Goal: Task Accomplishment & Management: Manage account settings

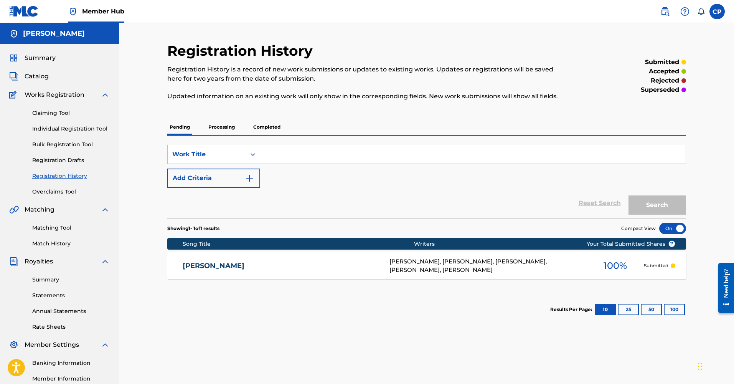
scroll to position [12, 0]
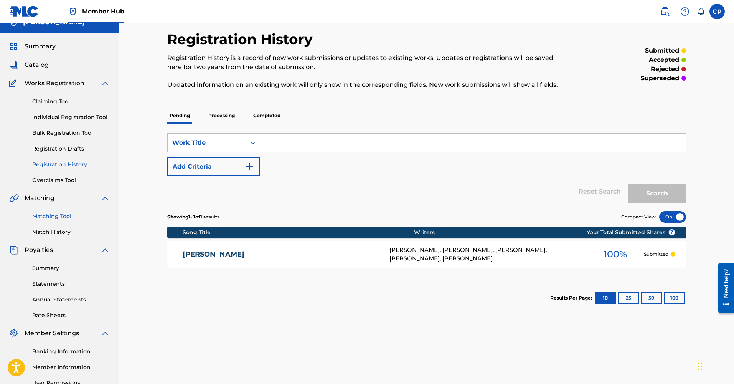
click at [66, 219] on link "Matching Tool" at bounding box center [71, 216] width 78 height 8
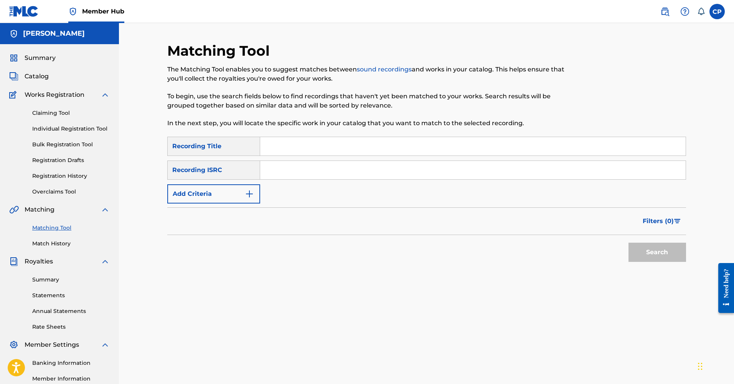
click at [337, 152] on input "Search Form" at bounding box center [473, 146] width 426 height 18
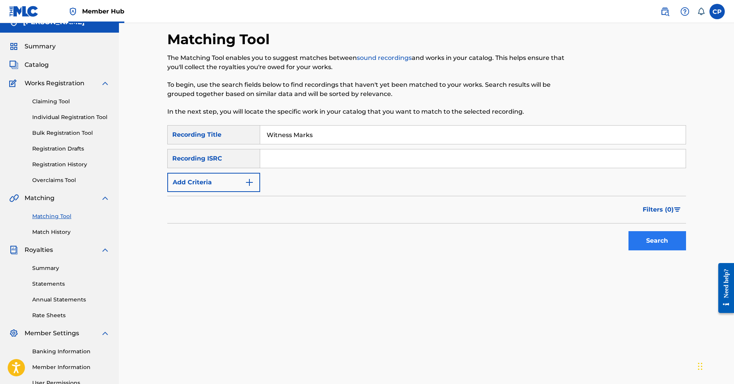
type input "Witness Marks"
click at [646, 247] on button "Search" at bounding box center [658, 240] width 58 height 19
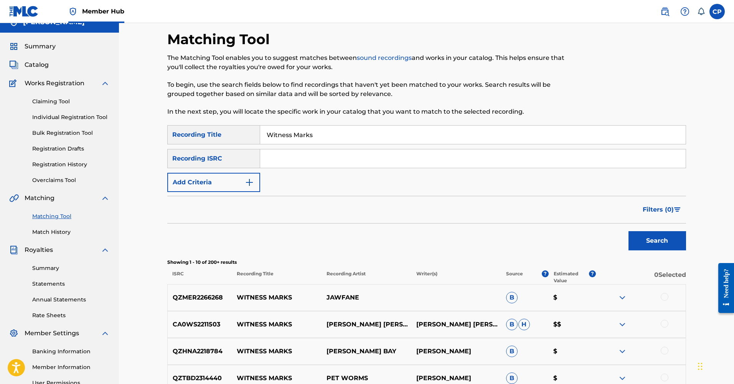
click at [411, 307] on div "QZMER2266268 WITNESS MARKS JAWFANE B $" at bounding box center [426, 297] width 519 height 27
click at [339, 296] on p "JAWFANE" at bounding box center [367, 297] width 90 height 9
click at [664, 299] on div at bounding box center [665, 297] width 8 height 8
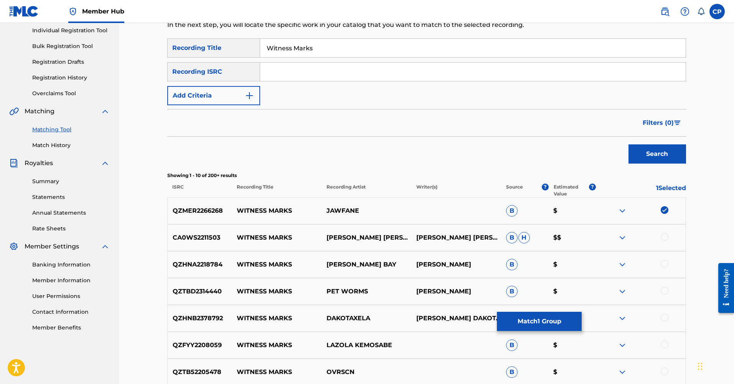
scroll to position [47, 0]
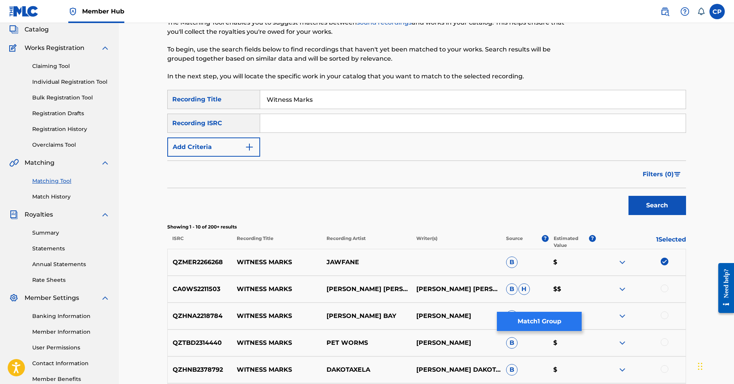
click at [575, 318] on button "Match 1 Group" at bounding box center [539, 321] width 85 height 19
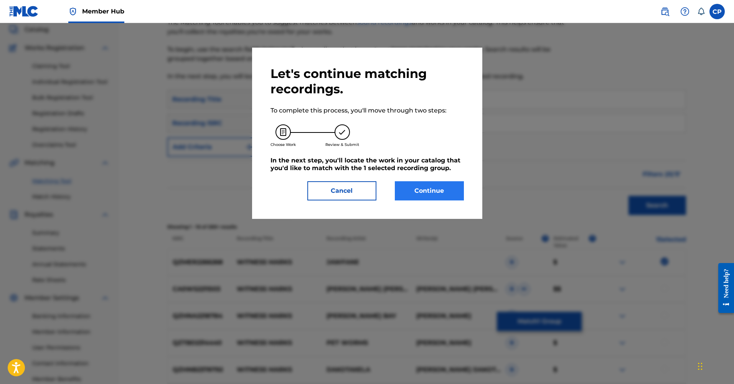
click at [432, 184] on button "Continue" at bounding box center [429, 190] width 69 height 19
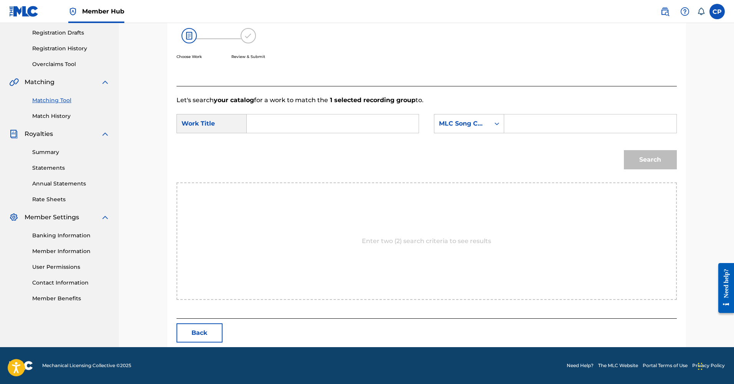
scroll to position [127, 0]
click at [294, 127] on input "Search Form" at bounding box center [332, 123] width 159 height 18
type input "Witness Marks"
click at [496, 121] on icon "Search Form" at bounding box center [497, 124] width 8 height 8
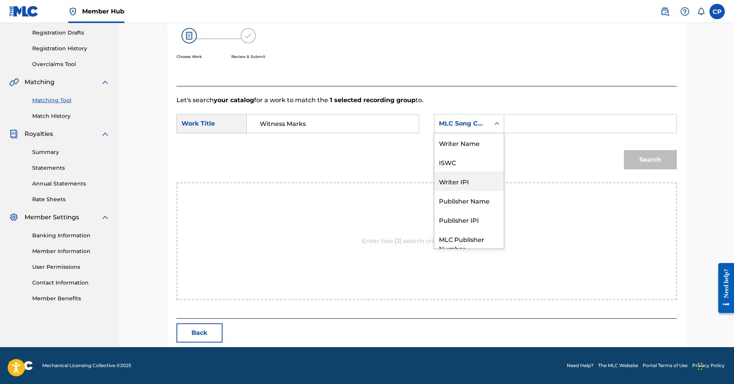
scroll to position [0, 0]
click at [483, 201] on div "Publisher Name" at bounding box center [469, 200] width 69 height 19
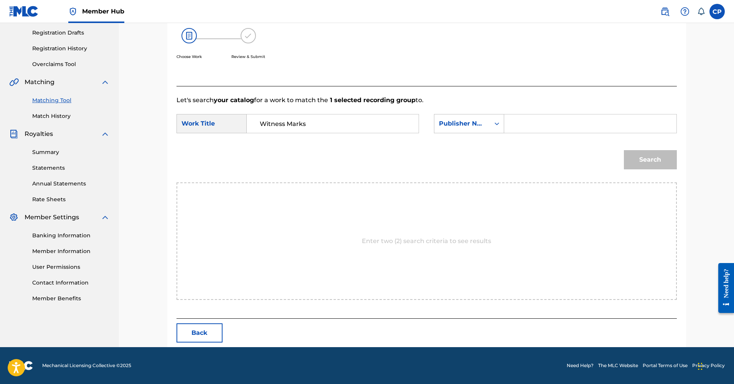
click at [539, 125] on input "Search Form" at bounding box center [590, 123] width 159 height 18
type input "Lebanon Metal"
click at [644, 157] on button "Search" at bounding box center [650, 159] width 53 height 19
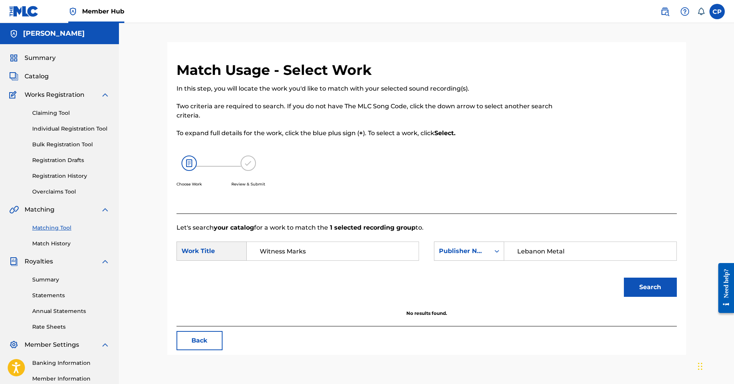
click at [63, 228] on link "Matching Tool" at bounding box center [71, 228] width 78 height 8
click at [62, 242] on link "Match History" at bounding box center [71, 244] width 78 height 8
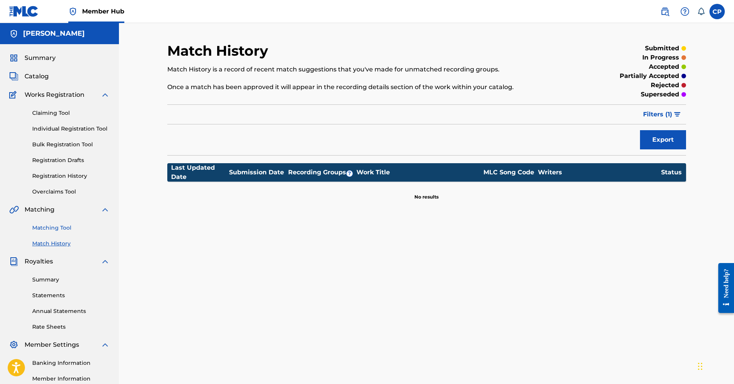
click at [56, 225] on link "Matching Tool" at bounding box center [71, 228] width 78 height 8
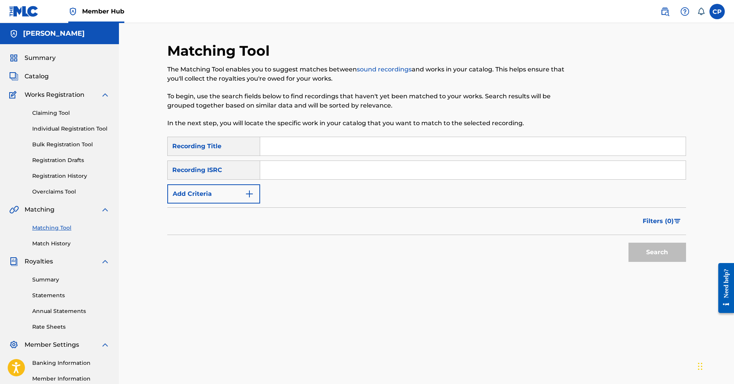
click at [357, 145] on input "Search Form" at bounding box center [473, 146] width 426 height 18
type input "Witness Marks"
click at [309, 173] on input "Search Form" at bounding box center [473, 170] width 426 height 18
paste input "QZMER2266268"
type input "QZMER2266268"
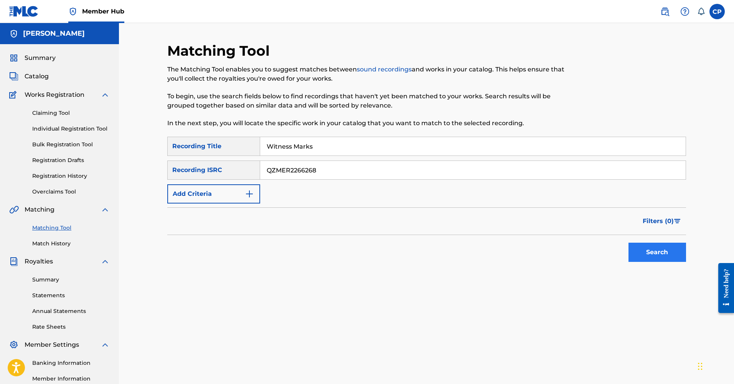
click at [669, 256] on button "Search" at bounding box center [658, 252] width 58 height 19
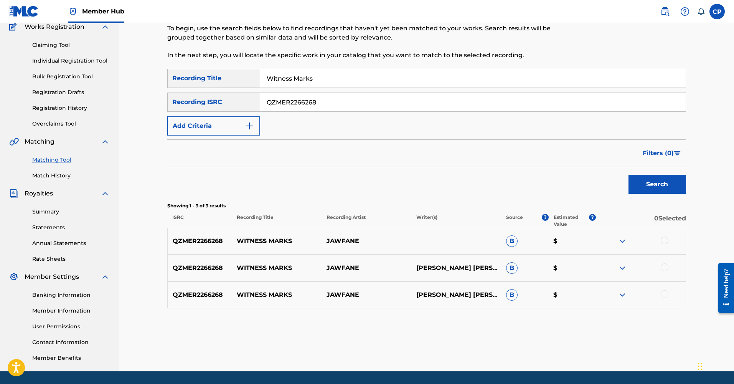
scroll to position [76, 0]
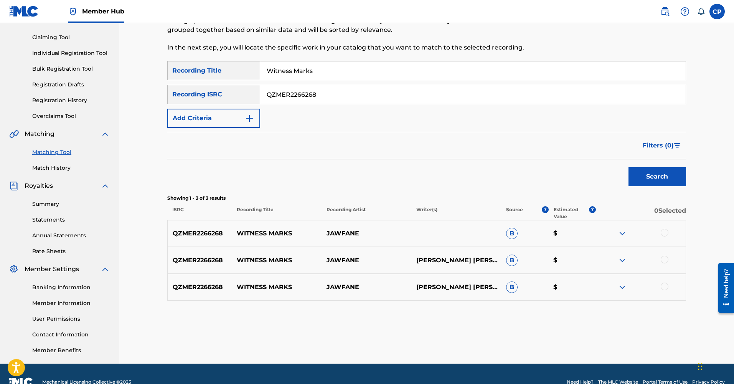
click at [622, 233] on img at bounding box center [622, 233] width 9 height 9
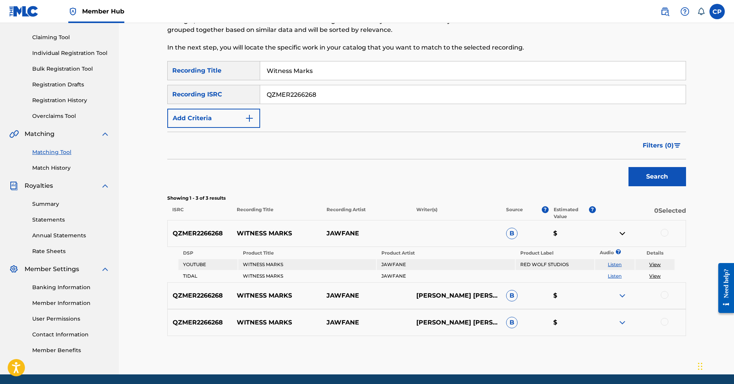
click at [664, 231] on div at bounding box center [665, 233] width 8 height 8
click at [667, 294] on div at bounding box center [665, 295] width 8 height 8
click at [665, 323] on div at bounding box center [665, 322] width 8 height 8
click at [558, 325] on button "Match 3 Groups" at bounding box center [539, 321] width 85 height 19
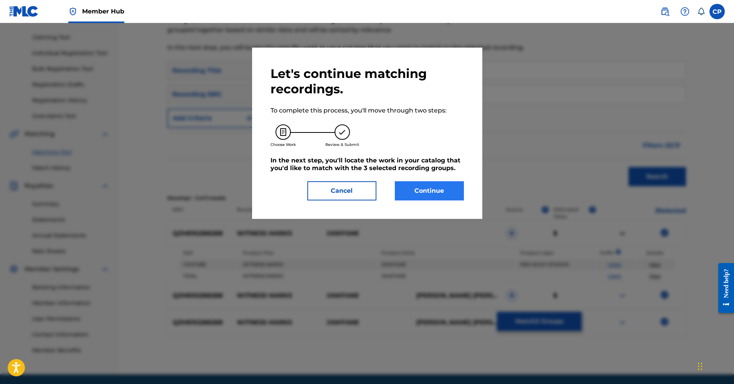
click at [434, 190] on button "Continue" at bounding box center [429, 190] width 69 height 19
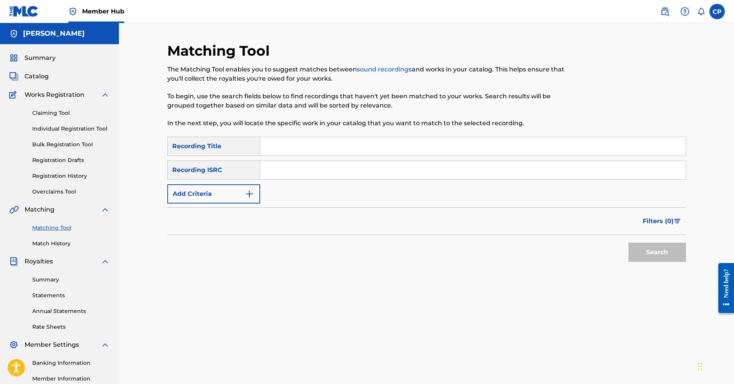
click at [310, 145] on input "Search Form" at bounding box center [473, 146] width 426 height 18
type input "[PERSON_NAME]"
click at [657, 252] on button "Search" at bounding box center [658, 252] width 58 height 19
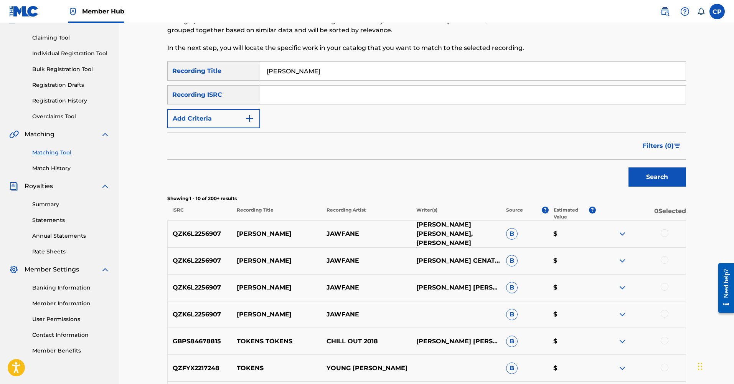
scroll to position [76, 0]
click at [582, 236] on p "$" at bounding box center [573, 232] width 48 height 9
click at [625, 233] on img at bounding box center [622, 232] width 9 height 9
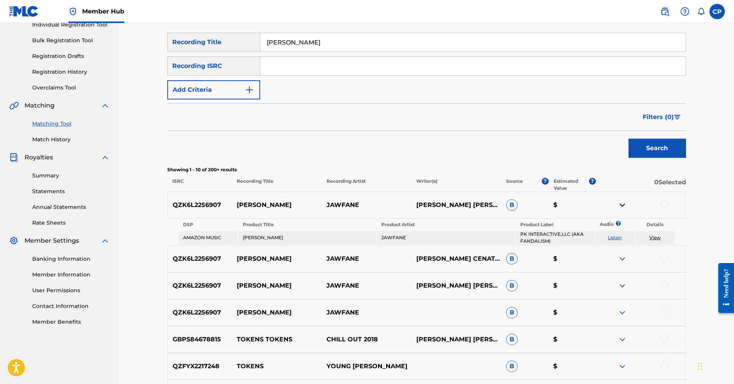
scroll to position [109, 0]
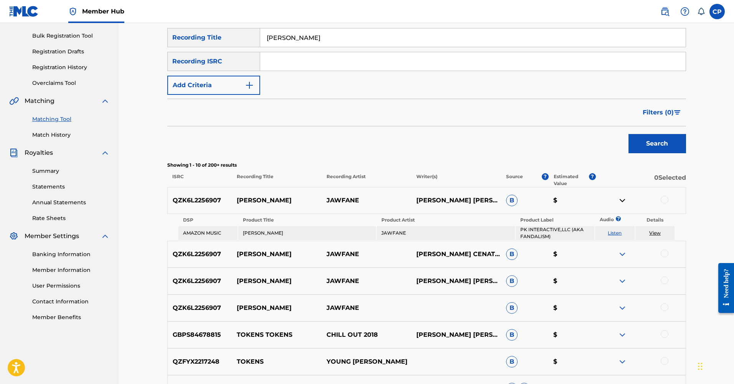
click at [624, 251] on img at bounding box center [622, 253] width 9 height 9
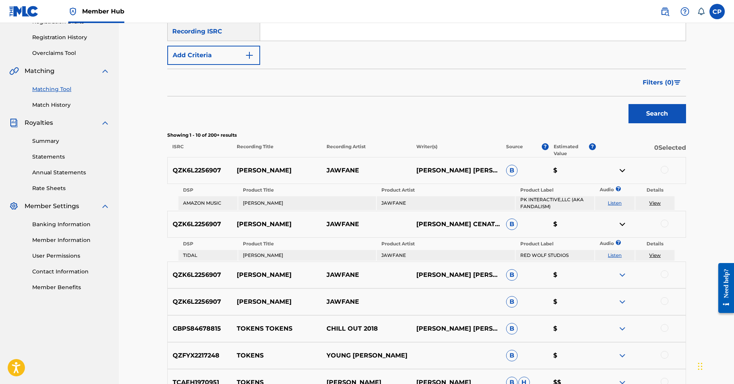
scroll to position [145, 0]
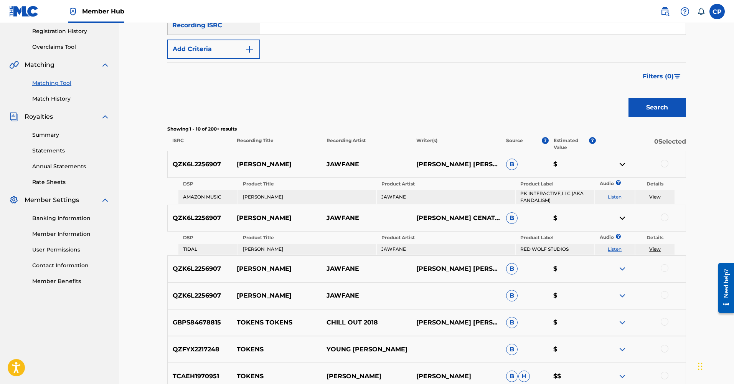
click at [625, 264] on img at bounding box center [622, 268] width 9 height 9
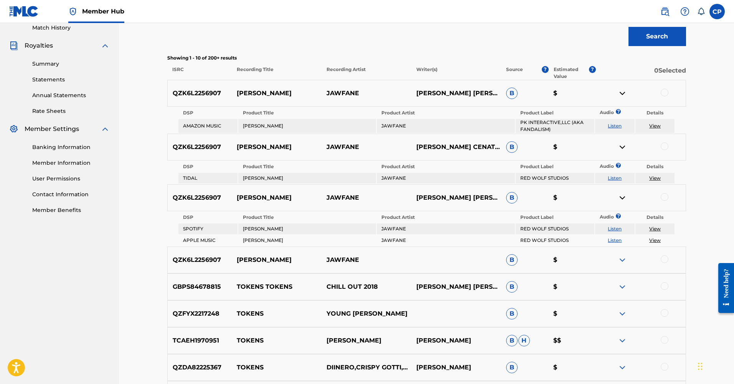
scroll to position [224, 0]
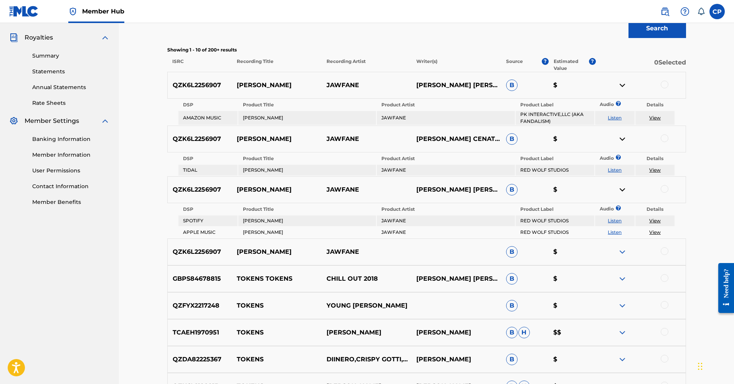
click at [625, 254] on img at bounding box center [622, 251] width 9 height 9
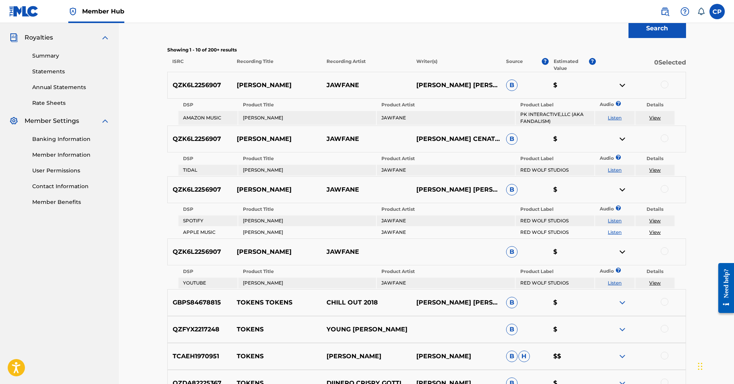
click at [623, 299] on img at bounding box center [622, 302] width 9 height 9
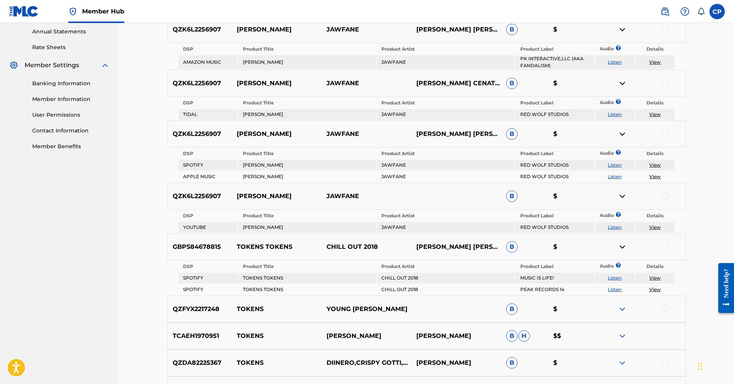
scroll to position [296, 0]
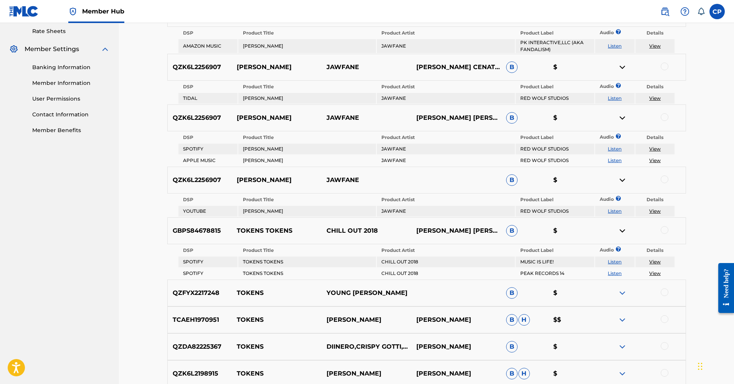
click at [623, 295] on img at bounding box center [622, 292] width 9 height 9
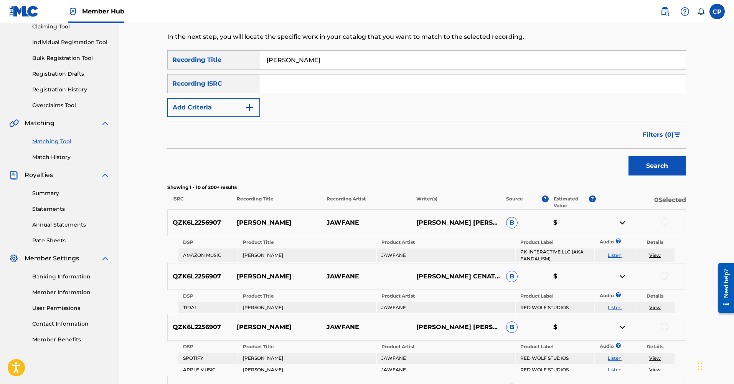
scroll to position [56, 0]
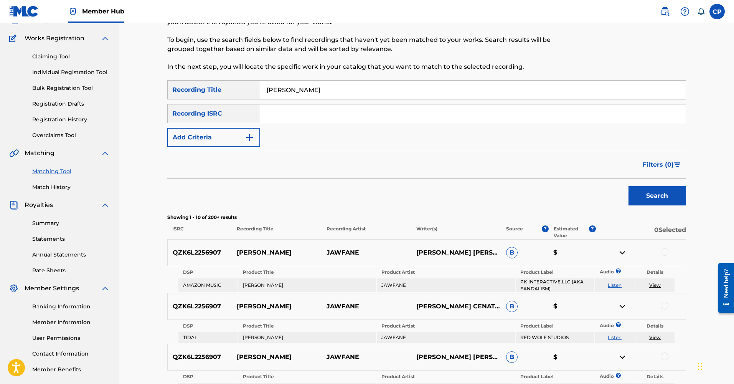
click at [656, 286] on link "View" at bounding box center [655, 285] width 12 height 6
drag, startPoint x: 667, startPoint y: 252, endPoint x: 661, endPoint y: 237, distance: 16.2
click at [667, 252] on div at bounding box center [665, 252] width 8 height 8
click at [665, 305] on div at bounding box center [665, 306] width 8 height 8
click at [556, 317] on button "Match 2 Groups" at bounding box center [539, 321] width 85 height 19
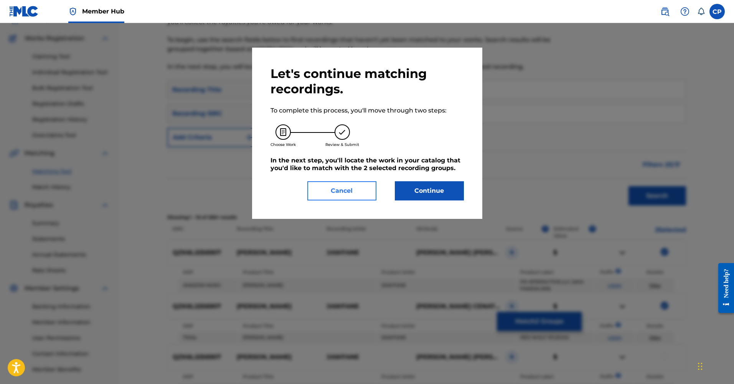
click at [356, 191] on button "Cancel" at bounding box center [341, 190] width 69 height 19
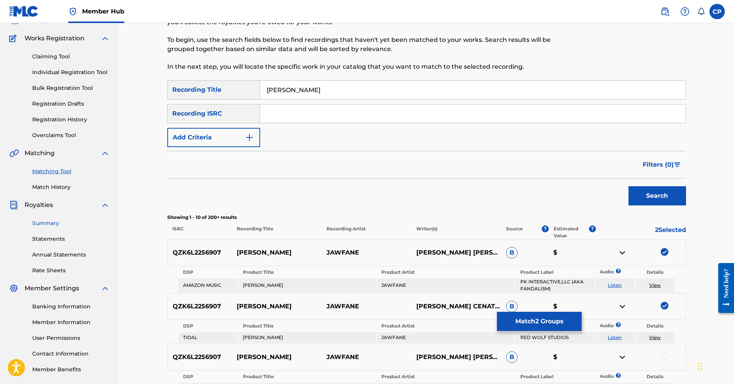
click at [54, 226] on link "Summary" at bounding box center [71, 223] width 78 height 8
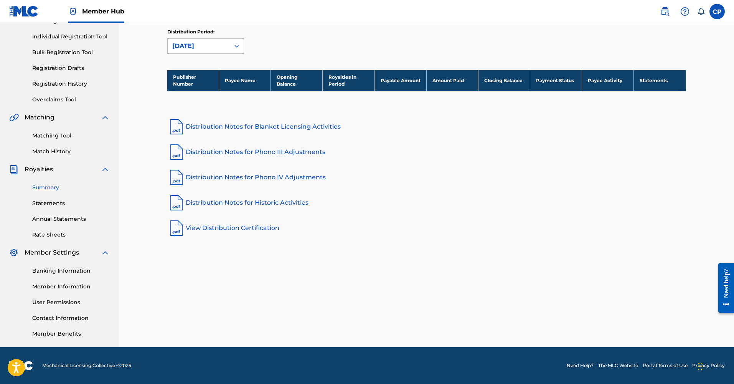
scroll to position [92, 0]
click at [57, 236] on link "Rate Sheets" at bounding box center [71, 235] width 78 height 8
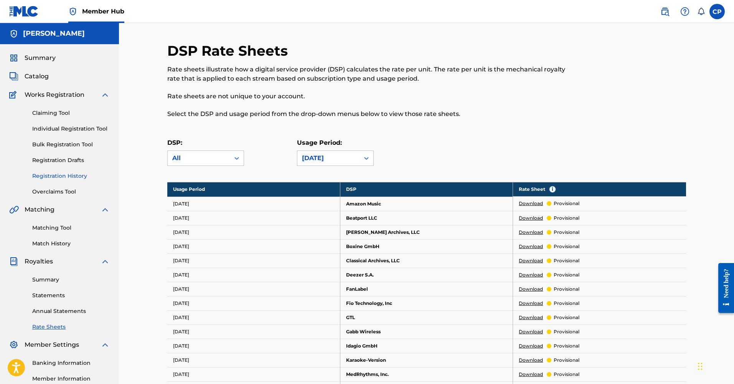
click at [77, 177] on link "Registration History" at bounding box center [71, 176] width 78 height 8
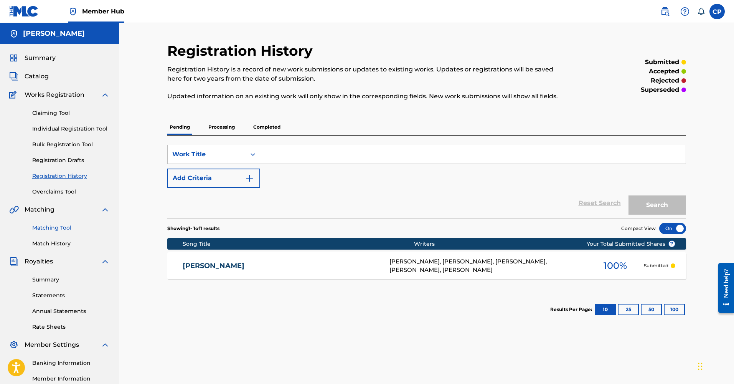
click at [62, 226] on link "Matching Tool" at bounding box center [71, 228] width 78 height 8
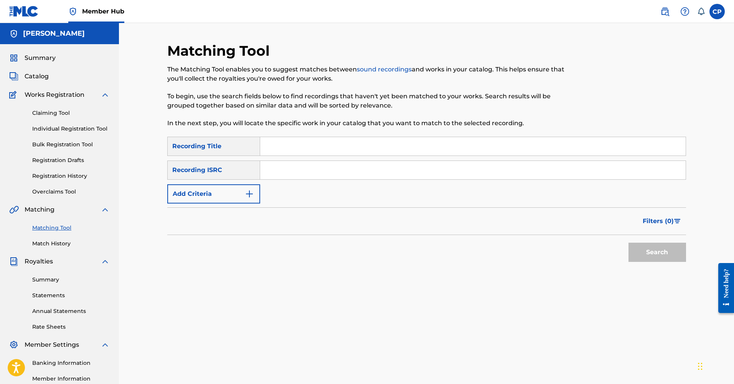
click at [304, 150] on input "Search Form" at bounding box center [473, 146] width 426 height 18
type input "[PERSON_NAME]"
click at [657, 252] on button "Search" at bounding box center [658, 252] width 58 height 19
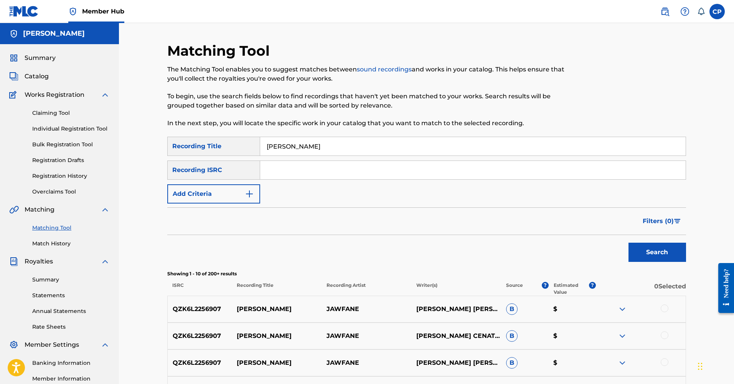
click at [664, 307] on div at bounding box center [665, 308] width 8 height 8
click at [553, 325] on button "Match 1 Group" at bounding box center [539, 321] width 85 height 19
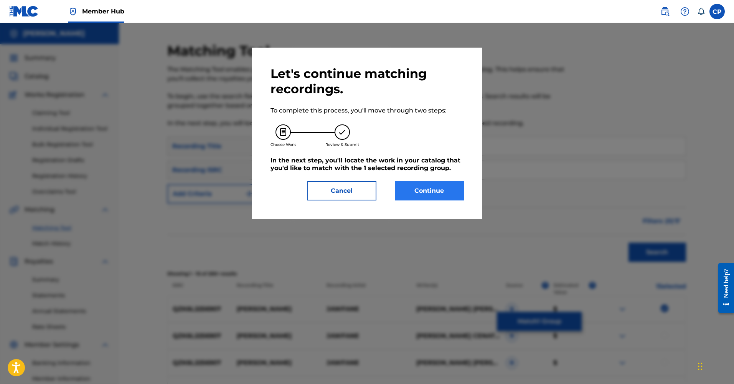
click at [449, 185] on button "Continue" at bounding box center [429, 190] width 69 height 19
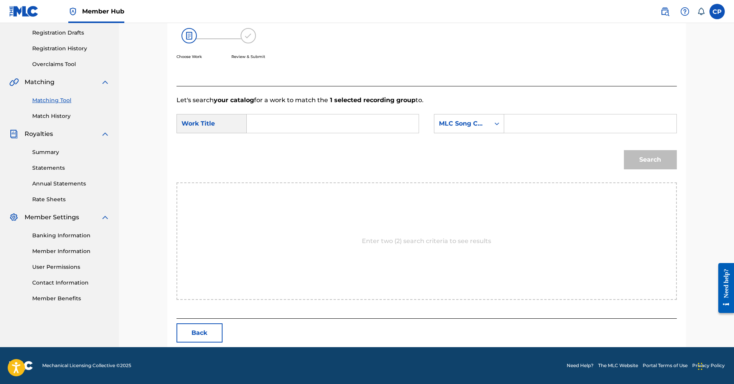
scroll to position [127, 0]
click at [500, 122] on icon "Search Form" at bounding box center [497, 124] width 8 height 8
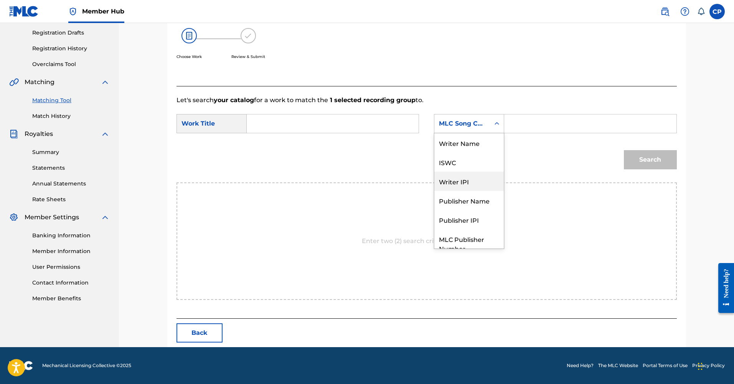
click at [575, 170] on div "Search" at bounding box center [427, 162] width 501 height 40
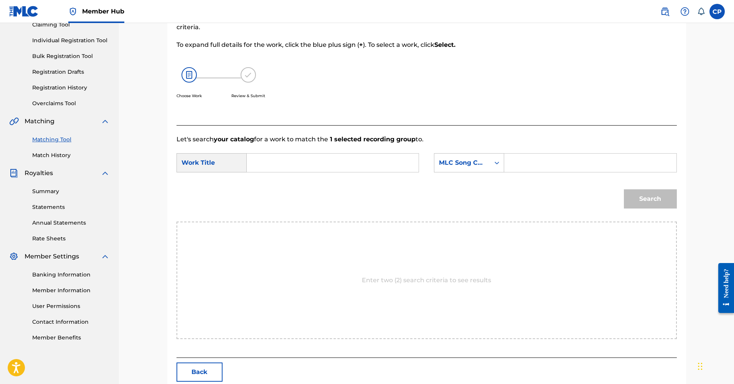
scroll to position [43, 0]
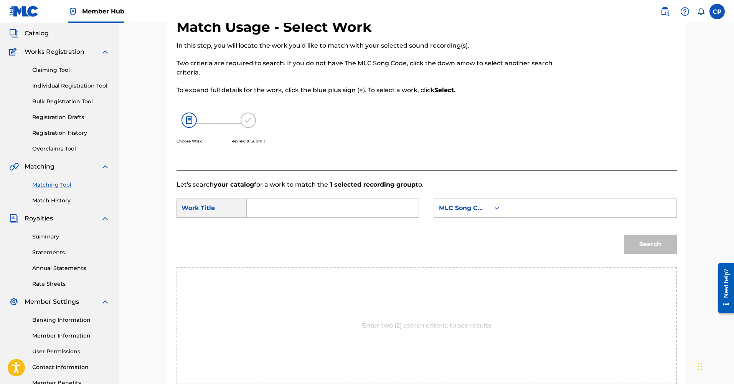
click at [349, 208] on input "Search Form" at bounding box center [332, 208] width 159 height 18
type input "[PERSON_NAME]"
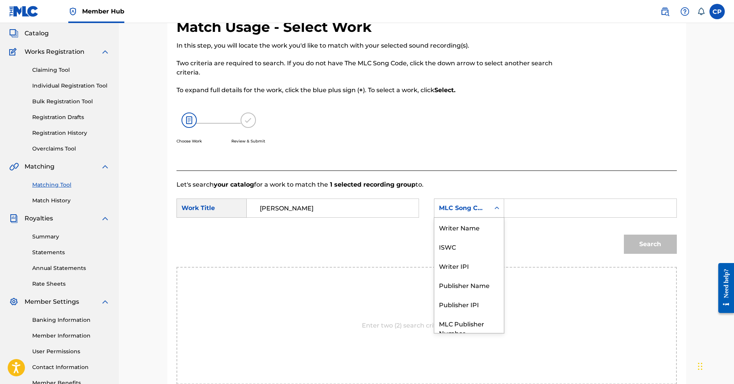
click at [500, 211] on icon "Search Form" at bounding box center [497, 208] width 8 height 8
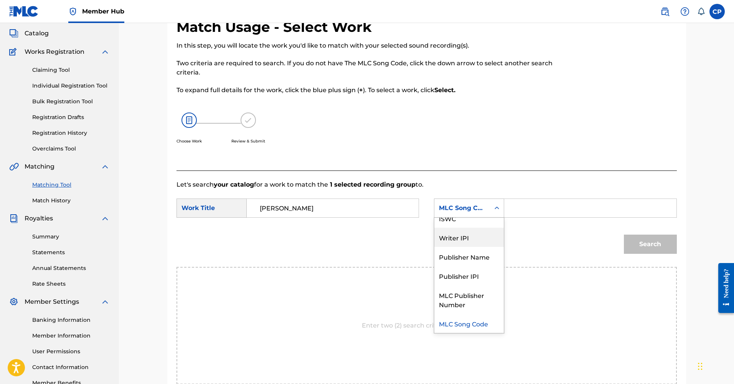
click at [477, 238] on div "Writer IPI" at bounding box center [469, 237] width 69 height 19
click at [489, 208] on div "Writer IPI" at bounding box center [463, 208] width 56 height 15
drag, startPoint x: 479, startPoint y: 276, endPoint x: 489, endPoint y: 276, distance: 9.2
click at [479, 276] on div "Publisher IPI" at bounding box center [469, 275] width 69 height 19
click at [530, 213] on input "Search Form" at bounding box center [590, 208] width 159 height 18
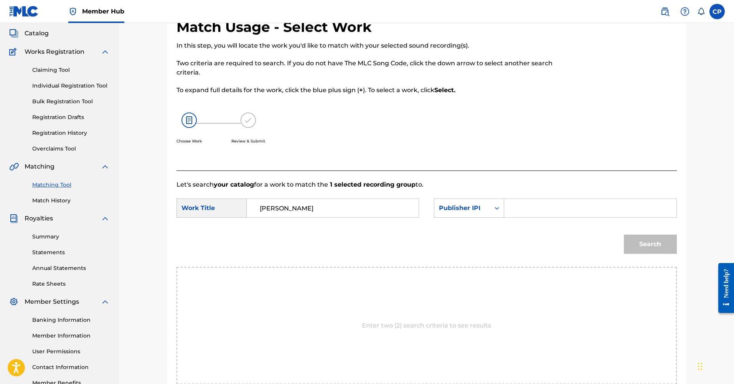
paste input "7570051"
type input "7570051"
click at [646, 246] on button "Search" at bounding box center [650, 244] width 53 height 19
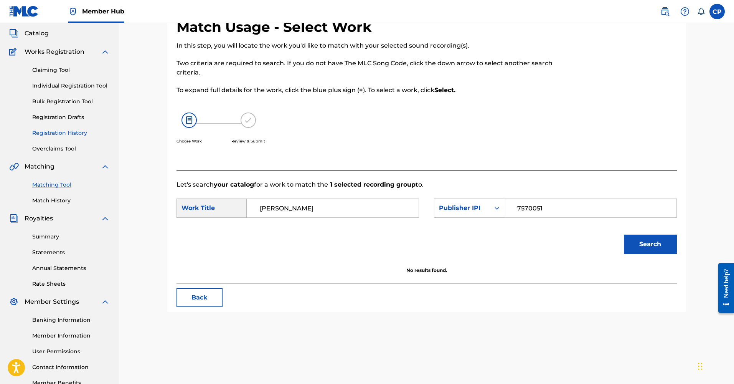
click at [64, 132] on link "Registration History" at bounding box center [71, 133] width 78 height 8
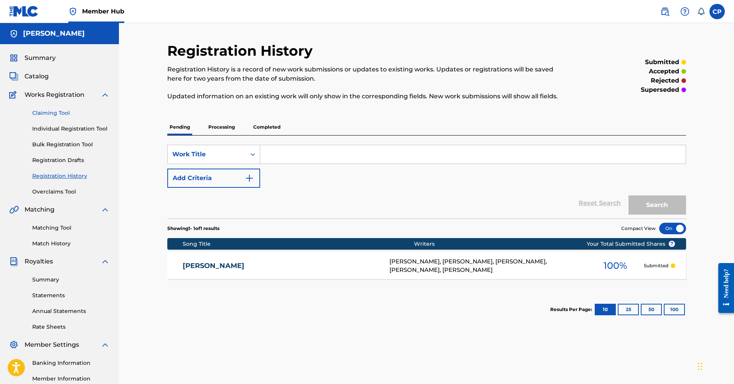
click at [60, 116] on link "Claiming Tool" at bounding box center [71, 113] width 78 height 8
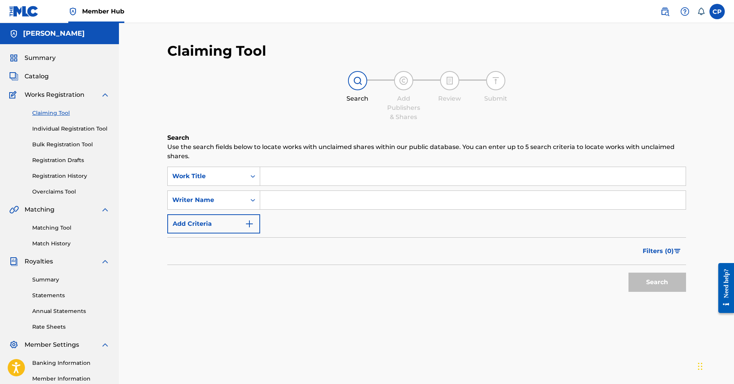
click at [307, 178] on input "Search Form" at bounding box center [473, 176] width 426 height 18
type input "[PERSON_NAME]"
click at [672, 283] on button "Search" at bounding box center [658, 282] width 58 height 19
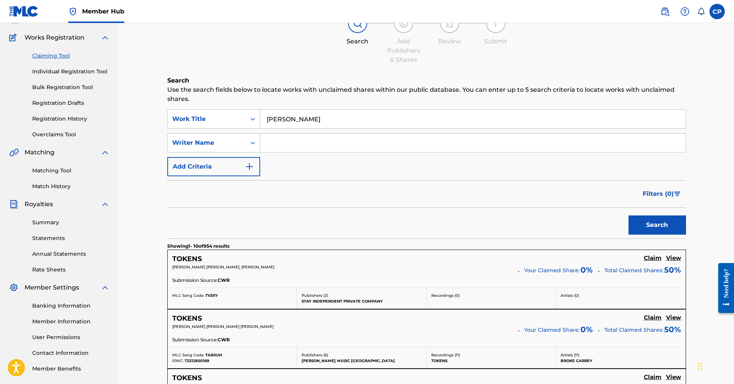
scroll to position [38, 0]
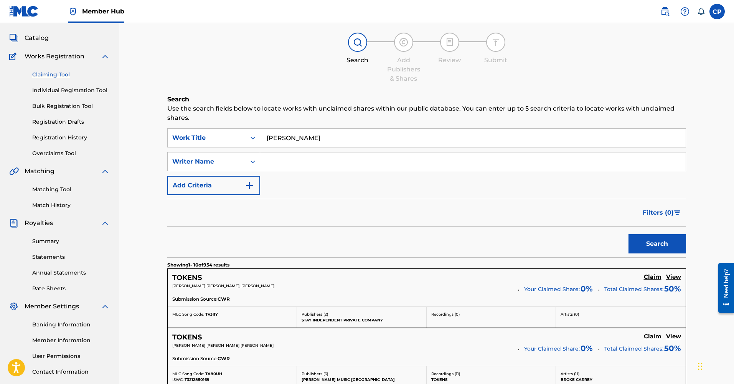
click at [283, 165] on input "Search Form" at bounding box center [473, 161] width 426 height 18
type input "[PERSON_NAME]"
click at [657, 244] on button "Search" at bounding box center [658, 243] width 58 height 19
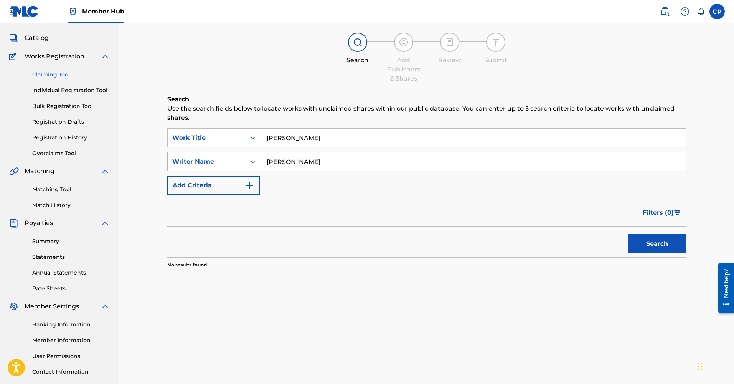
drag, startPoint x: 323, startPoint y: 158, endPoint x: 219, endPoint y: 157, distance: 104.4
click at [219, 157] on div "SearchWithCriteriac1687e93-95ba-4520-af13-22de94186793 Writer Name [PERSON_NAME]" at bounding box center [426, 161] width 519 height 19
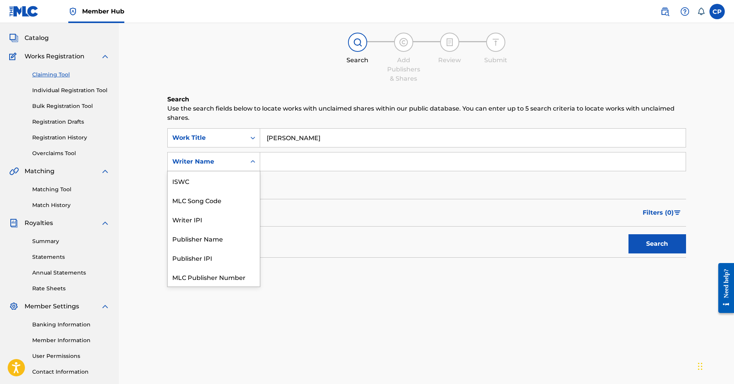
click at [247, 165] on div "Search Form" at bounding box center [253, 162] width 14 height 14
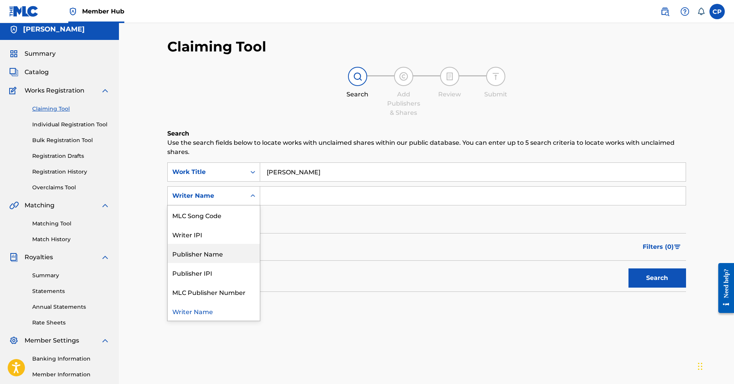
scroll to position [0, 0]
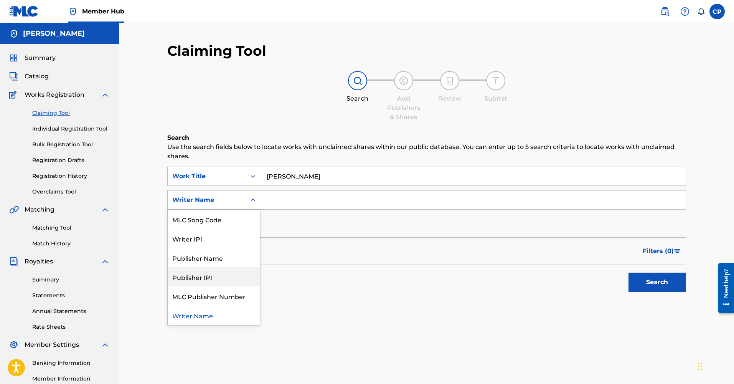
click at [223, 273] on div "Publisher IPI" at bounding box center [214, 276] width 92 height 19
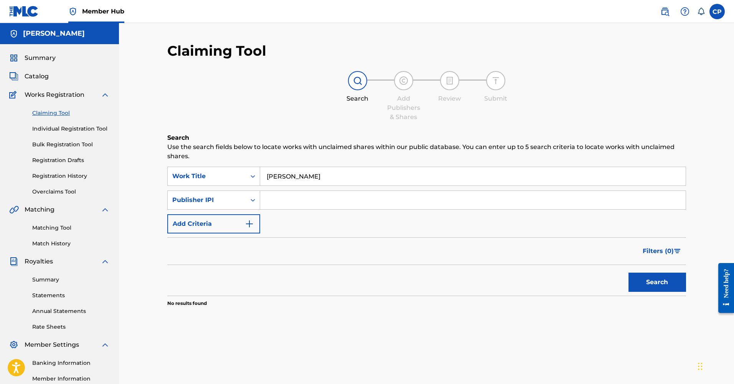
click at [288, 205] on input "Search Form" at bounding box center [473, 200] width 426 height 18
paste input "7570051"
type input "7570051"
click at [664, 289] on button "Search" at bounding box center [658, 282] width 58 height 19
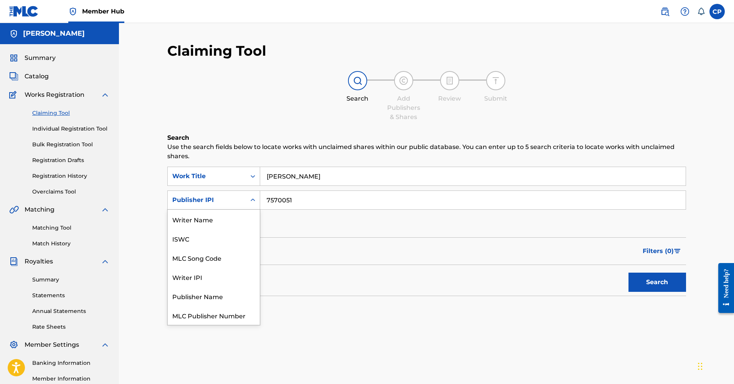
click at [243, 198] on div "Publisher IPI" at bounding box center [207, 200] width 78 height 15
click at [233, 296] on div "Publisher Name" at bounding box center [214, 295] width 92 height 19
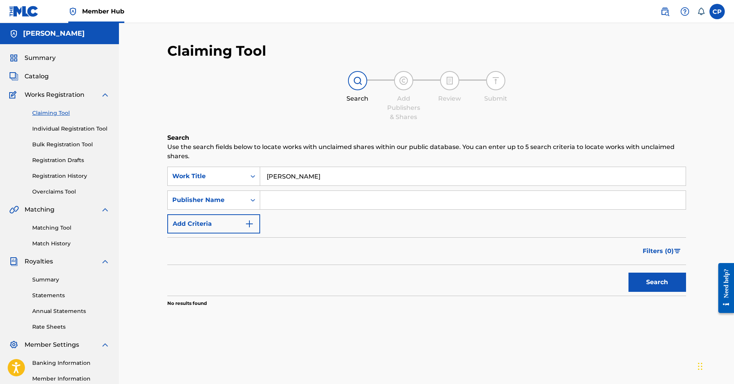
click at [294, 205] on input "Search Form" at bounding box center [473, 200] width 426 height 18
click at [248, 221] on img "Search Form" at bounding box center [249, 223] width 9 height 9
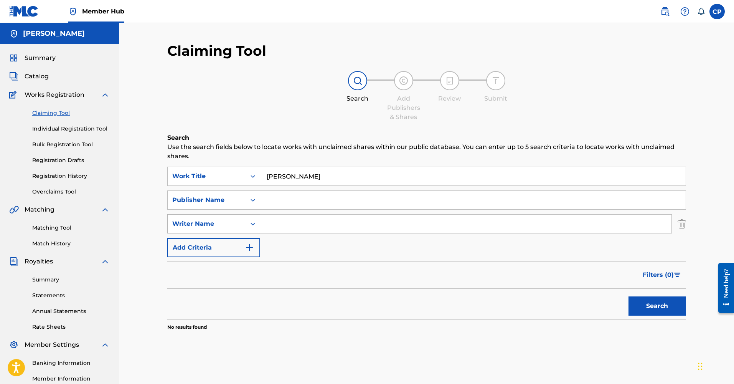
click at [229, 223] on div "Writer Name" at bounding box center [206, 223] width 69 height 9
click at [308, 260] on form "SearchWithCriteria20c98150-b1f2-48b7-950e-892d9f3bbba9 Work Title [PERSON_NAME]…" at bounding box center [426, 243] width 519 height 153
click at [655, 311] on button "Search" at bounding box center [658, 305] width 58 height 19
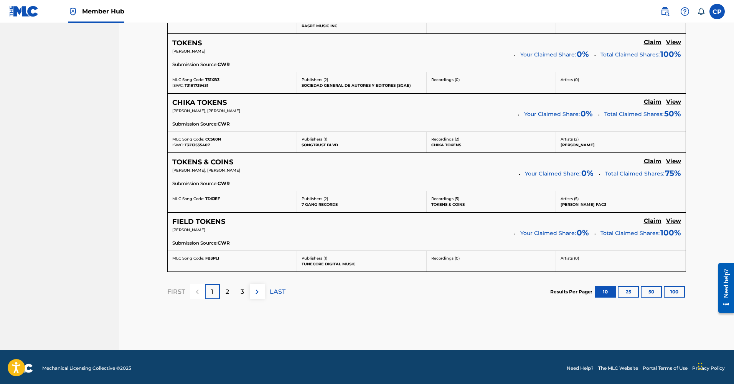
scroll to position [654, 0]
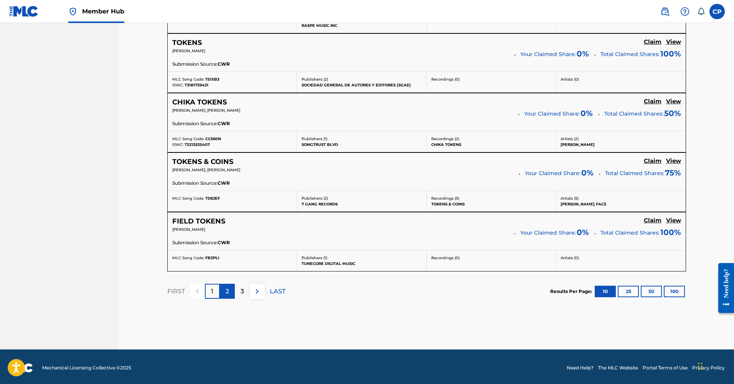
click at [230, 291] on div "2" at bounding box center [227, 291] width 15 height 15
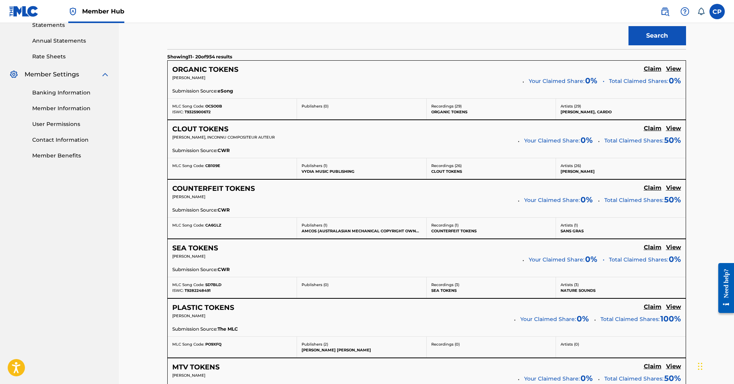
scroll to position [225, 0]
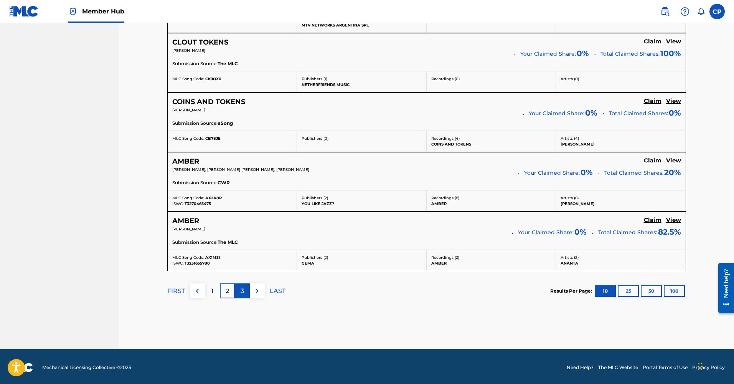
click at [244, 292] on p "3" at bounding box center [242, 290] width 3 height 9
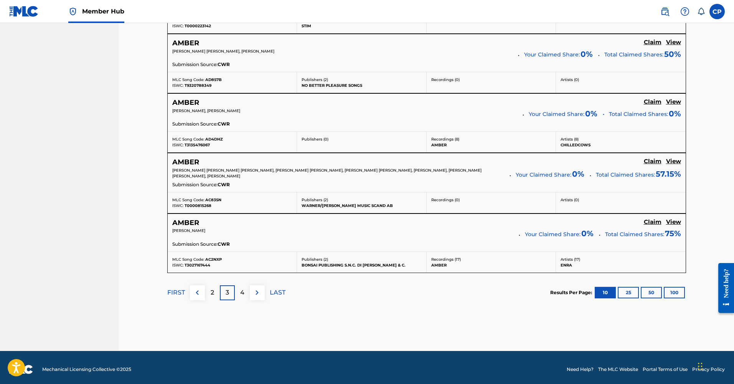
scroll to position [656, 0]
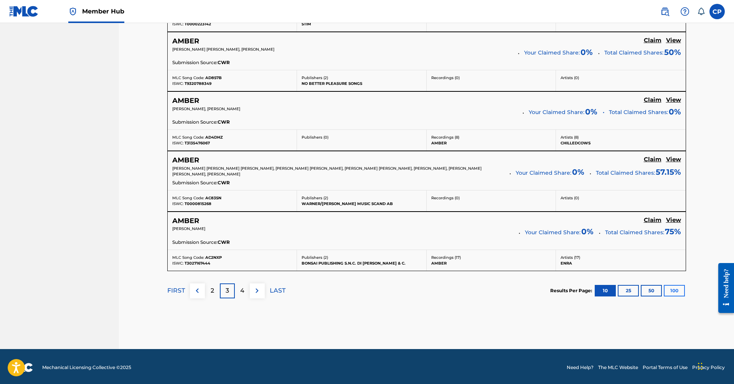
click at [676, 293] on button "100" at bounding box center [674, 291] width 21 height 12
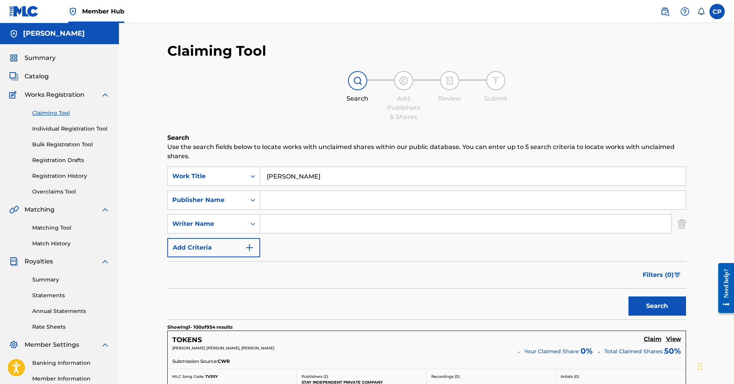
scroll to position [0, 0]
click at [249, 227] on div "Search Form" at bounding box center [253, 224] width 14 height 14
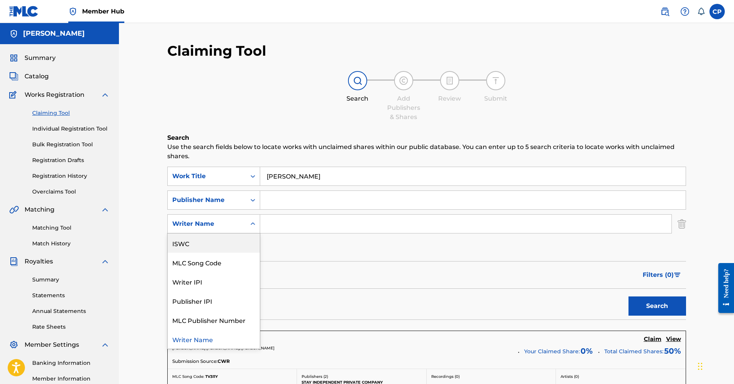
click at [230, 249] on div "ISWC" at bounding box center [214, 242] width 92 height 19
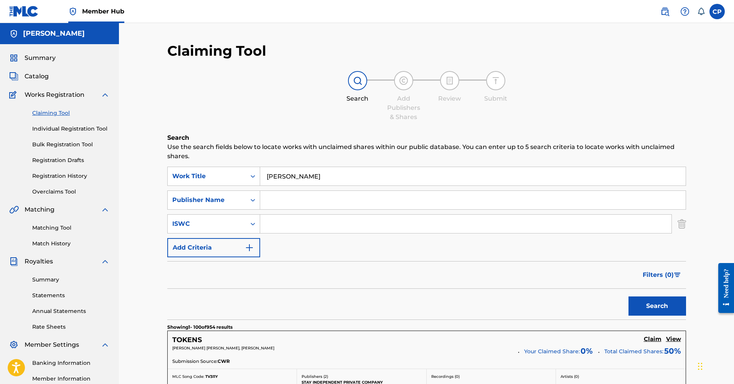
click at [293, 226] on input "Search Form" at bounding box center [465, 224] width 411 height 18
paste input "T-335.262.452-9"
type input "T-335.262.452-9"
click at [661, 312] on button "Search" at bounding box center [658, 305] width 58 height 19
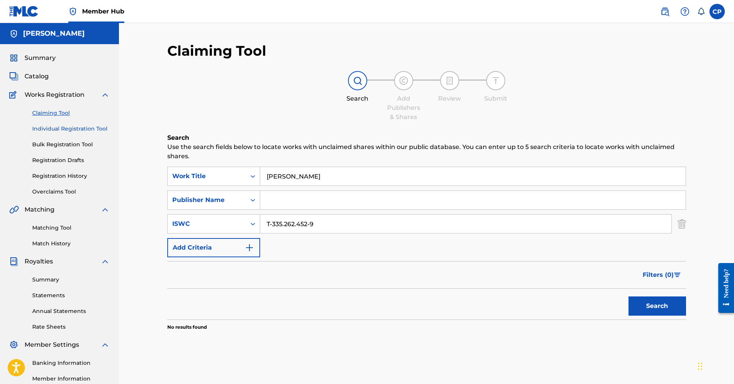
click at [94, 131] on link "Individual Registration Tool" at bounding box center [71, 129] width 78 height 8
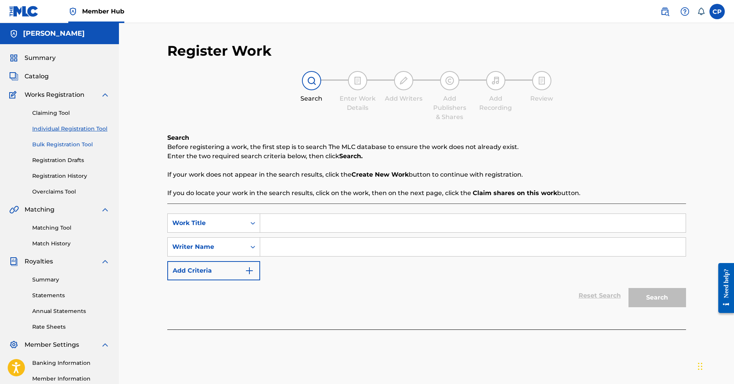
click at [75, 146] on link "Bulk Registration Tool" at bounding box center [71, 144] width 78 height 8
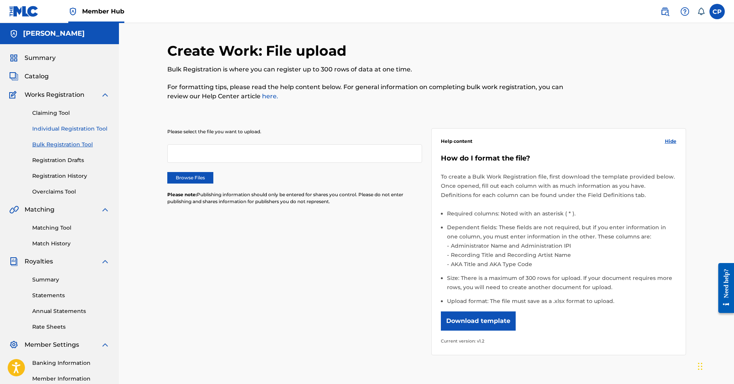
click at [74, 132] on link "Individual Registration Tool" at bounding box center [71, 129] width 78 height 8
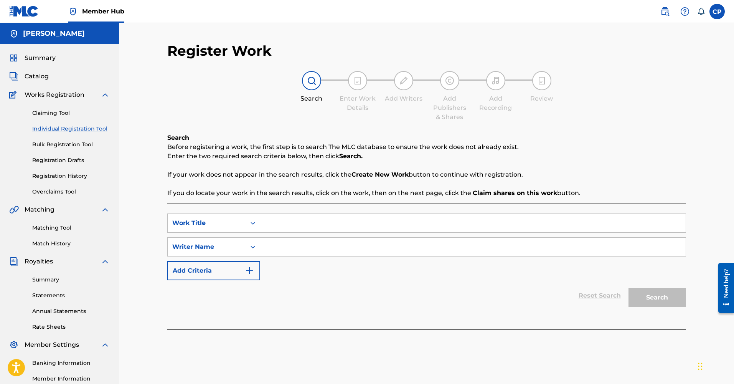
click at [76, 129] on link "Individual Registration Tool" at bounding box center [71, 129] width 78 height 8
click at [294, 225] on input "Search Form" at bounding box center [473, 223] width 426 height 18
type input "[PERSON_NAME]"
click at [344, 252] on input "Search Form" at bounding box center [473, 247] width 426 height 18
type input "[PERSON_NAME]"
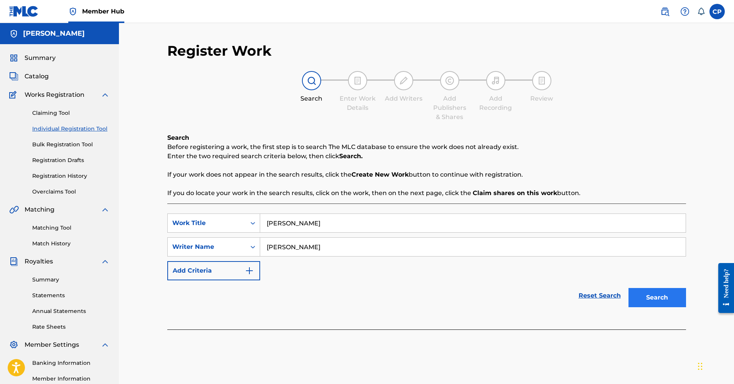
click at [656, 303] on button "Search" at bounding box center [658, 297] width 58 height 19
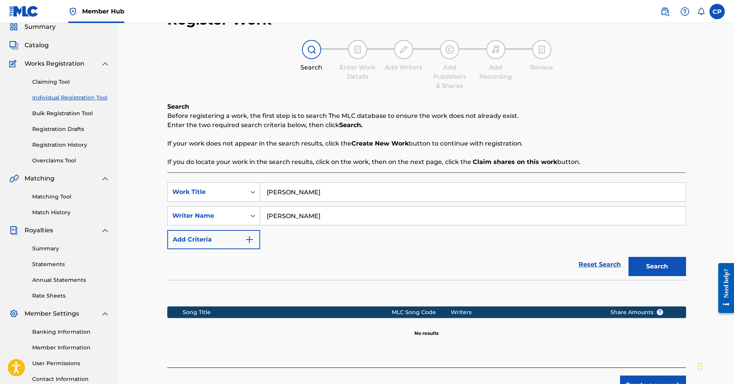
scroll to position [36, 0]
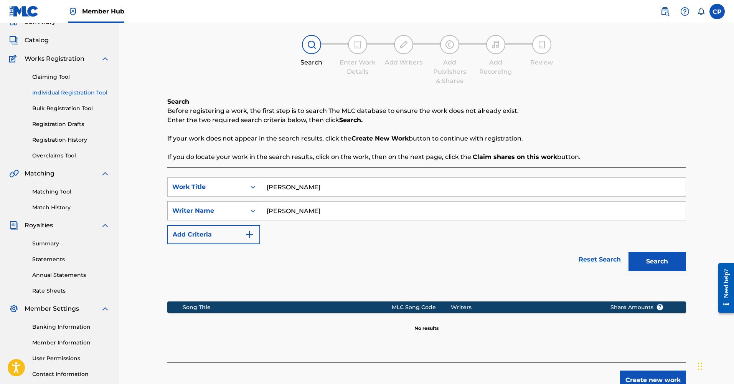
drag, startPoint x: 311, startPoint y: 209, endPoint x: 239, endPoint y: 209, distance: 72.5
click at [239, 209] on div "SearchWithCriteriaad5b1f3e-415f-4ebc-8564-9cd2c9b9ea93 Writer Name [PERSON_NAME]" at bounding box center [426, 210] width 519 height 19
drag, startPoint x: 323, startPoint y: 185, endPoint x: 238, endPoint y: 181, distance: 85.3
click at [238, 181] on div "SearchWithCriteria352b715e-bf06-445a-8097-ba2a6fd7ade8 Work Title [PERSON_NAME]" at bounding box center [426, 186] width 519 height 19
type input "Damaged Goods"
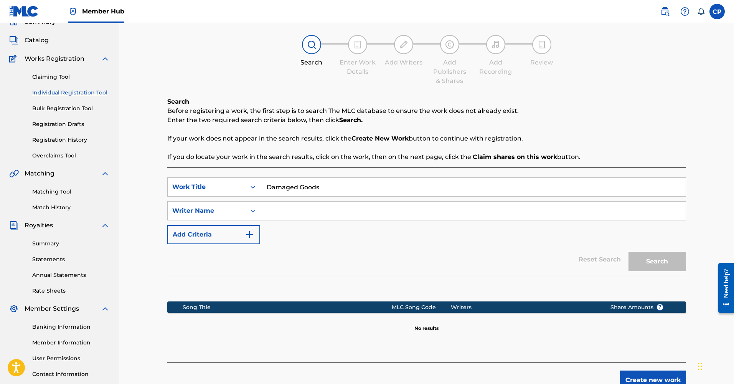
click at [296, 214] on input "Search Form" at bounding box center [473, 211] width 426 height 18
click at [657, 261] on button "Search" at bounding box center [658, 261] width 58 height 19
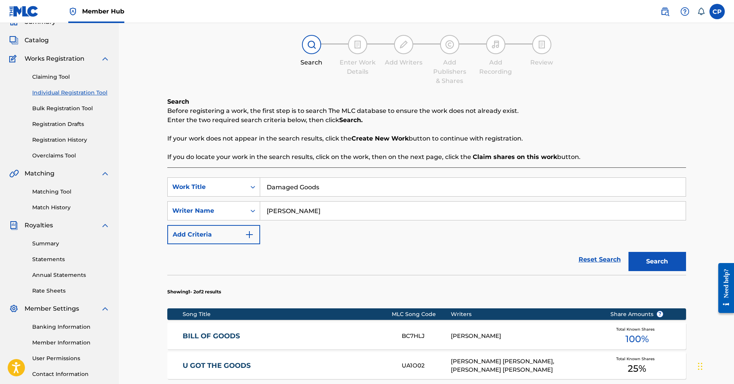
click at [292, 215] on input "[PERSON_NAME]" at bounding box center [473, 211] width 426 height 18
click at [657, 261] on button "Search" at bounding box center [658, 261] width 58 height 19
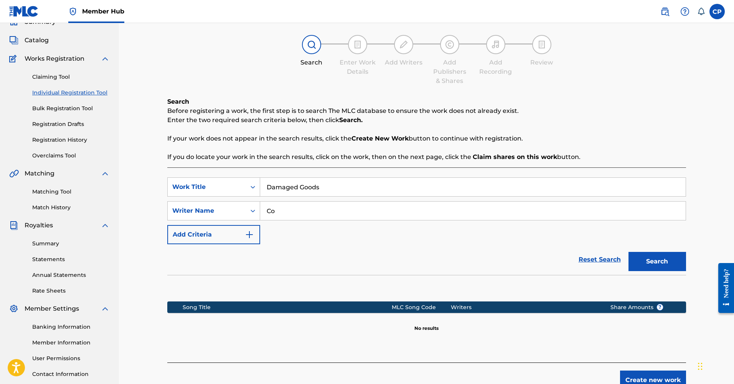
type input "C"
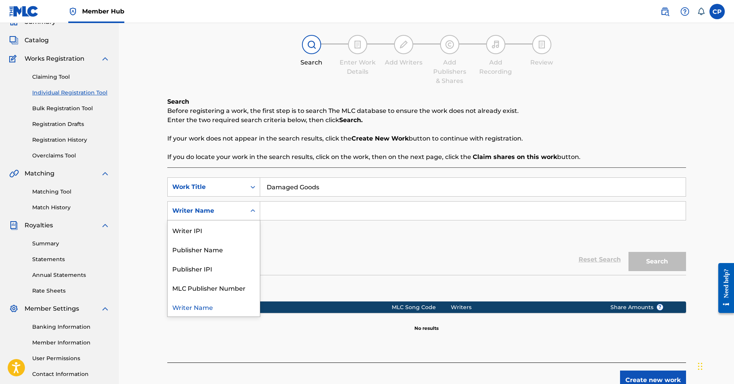
click at [218, 211] on div "Writer Name" at bounding box center [206, 210] width 69 height 9
click at [224, 247] on div "Publisher Name" at bounding box center [214, 249] width 92 height 19
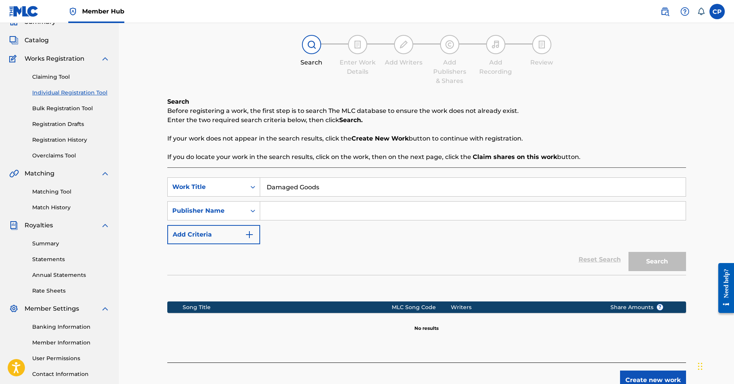
click at [280, 213] on input "Search Form" at bounding box center [473, 211] width 426 height 18
type input "Lebanon Metal"
click at [657, 261] on button "Search" at bounding box center [658, 261] width 58 height 19
drag, startPoint x: 333, startPoint y: 190, endPoint x: 223, endPoint y: 183, distance: 110.4
click at [223, 183] on div "SearchWithCriteria352b715e-bf06-445a-8097-ba2a6fd7ade8 Work Title Damaged Goods" at bounding box center [426, 186] width 519 height 19
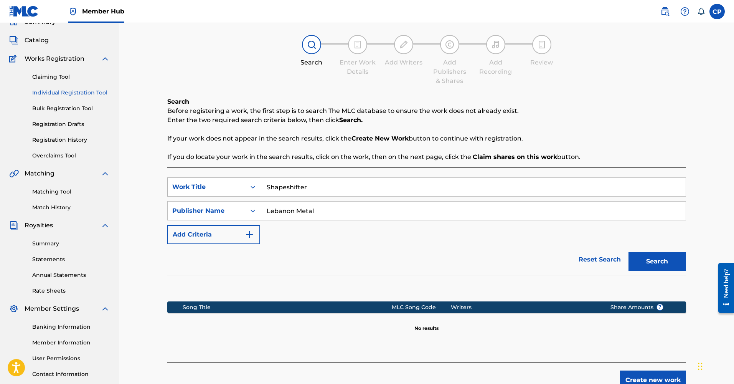
type input "Shapeshifter"
click at [657, 261] on button "Search" at bounding box center [658, 261] width 58 height 19
drag, startPoint x: 319, startPoint y: 210, endPoint x: 223, endPoint y: 209, distance: 96.3
click at [223, 209] on div "SearchWithCriteria2d3fa3a7-e3a4-42a0-8782-bc092f1a63af Publisher Name Lebanon M…" at bounding box center [426, 210] width 519 height 19
click at [223, 209] on div "Publisher Name" at bounding box center [206, 210] width 69 height 9
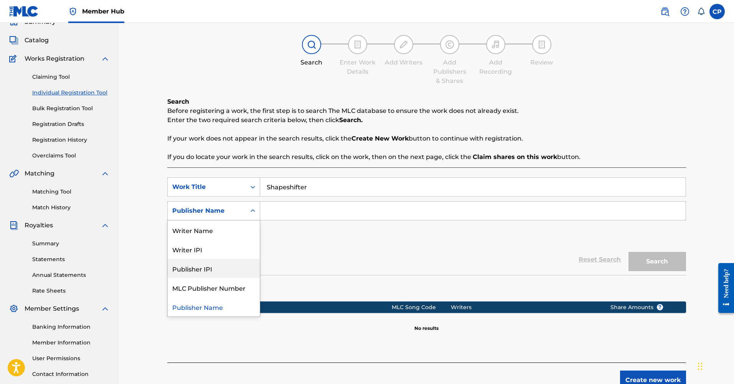
click at [227, 266] on div "Publisher IPI" at bounding box center [214, 268] width 92 height 19
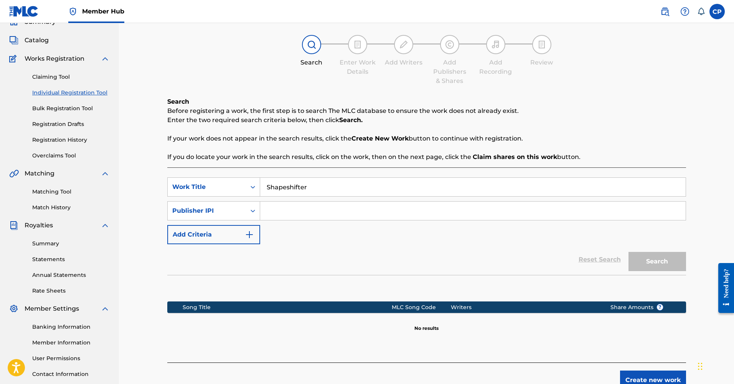
click at [296, 213] on input "Search Form" at bounding box center [473, 211] width 426 height 18
paste input "T-335.262.452-9"
type input "T-335.262.452-9"
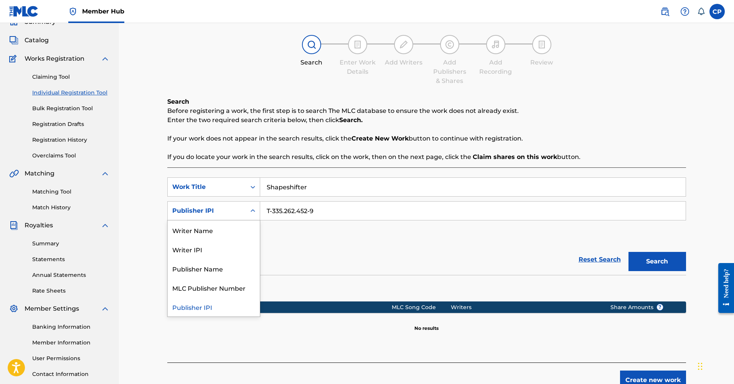
click at [253, 210] on icon "Search Form" at bounding box center [253, 211] width 8 height 8
click at [300, 242] on div "SearchWithCriteria352b715e-bf06-445a-8097-ba2a6fd7ade8 Work Title Shapeshifter …" at bounding box center [426, 210] width 519 height 67
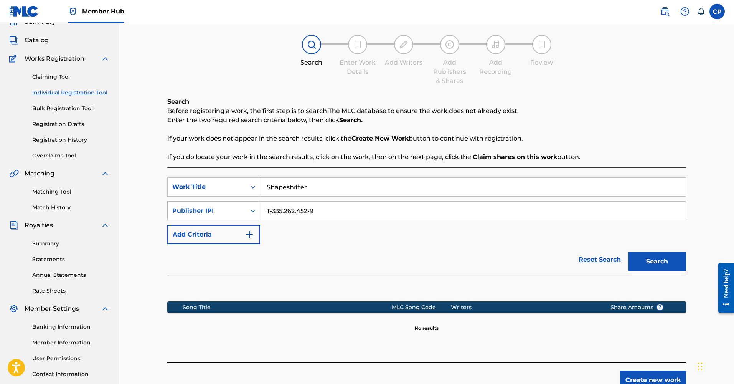
drag, startPoint x: 325, startPoint y: 211, endPoint x: 195, endPoint y: 206, distance: 130.6
click at [195, 206] on div "SearchWithCriteria3d25a837-ce87-4fc9-8aed-d45ee2bc0cdd Publisher IPI T-335.262.…" at bounding box center [426, 210] width 519 height 19
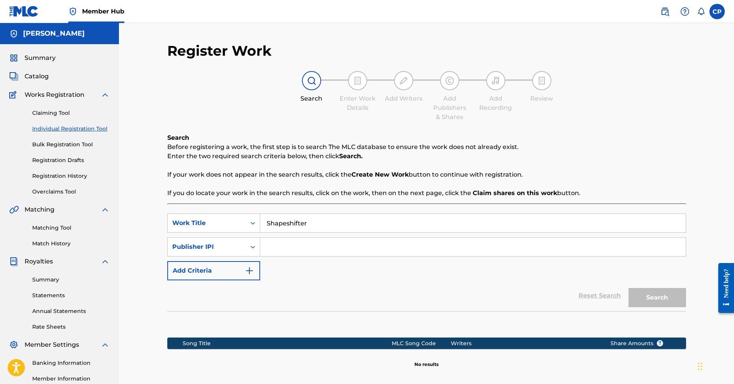
scroll to position [0, 0]
click at [79, 161] on link "Registration Drafts" at bounding box center [71, 160] width 78 height 8
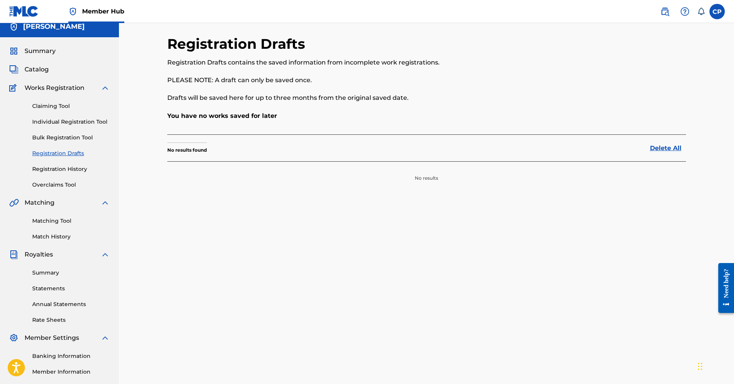
scroll to position [8, 0]
click at [69, 183] on link "Overclaims Tool" at bounding box center [71, 184] width 78 height 8
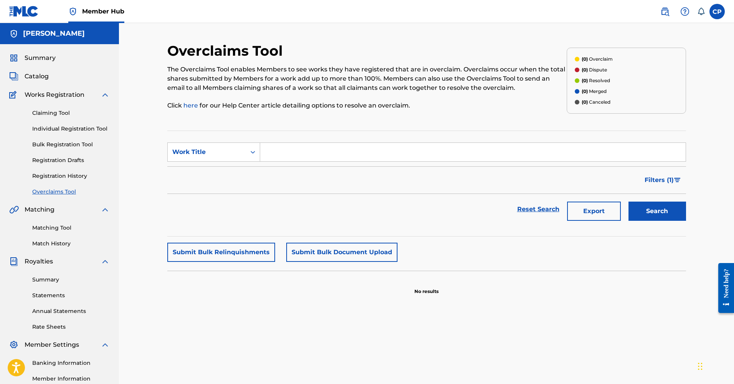
click at [313, 152] on input "Search Form" at bounding box center [473, 152] width 426 height 18
type input "D"
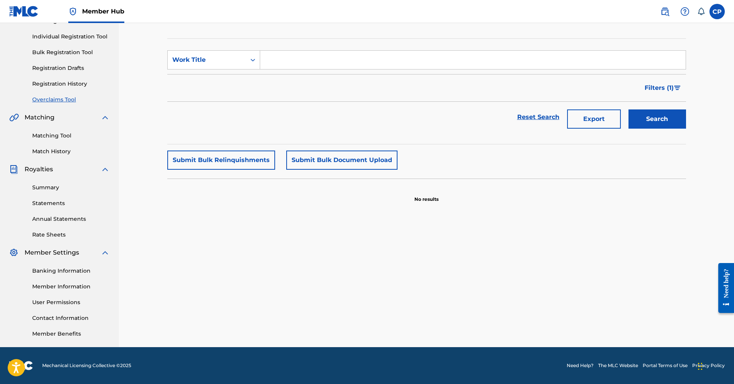
scroll to position [92, 0]
click at [80, 289] on link "Member Information" at bounding box center [71, 287] width 78 height 8
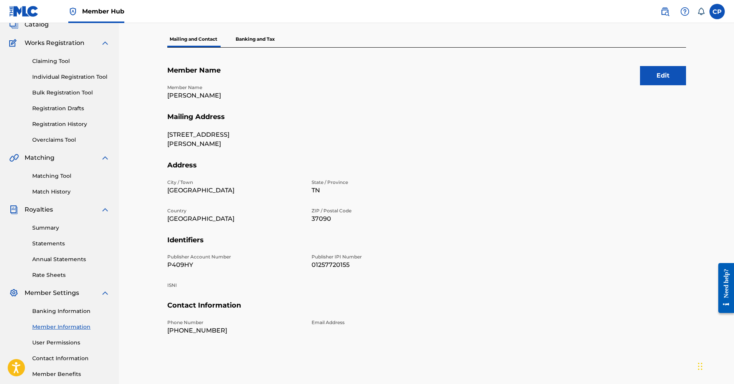
scroll to position [51, 0]
click at [643, 72] on button "Edit" at bounding box center [663, 75] width 46 height 19
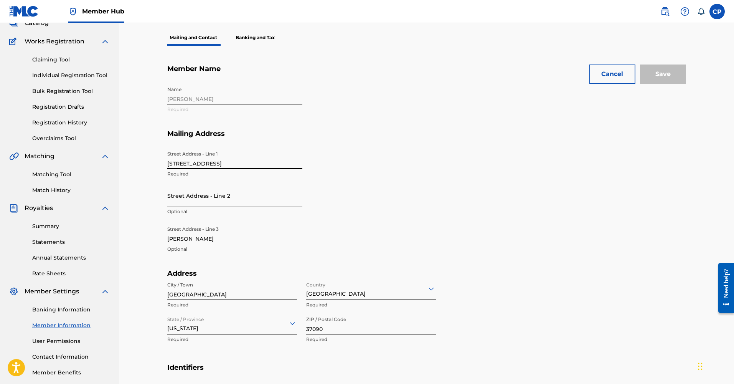
drag, startPoint x: 239, startPoint y: 165, endPoint x: 149, endPoint y: 164, distance: 90.2
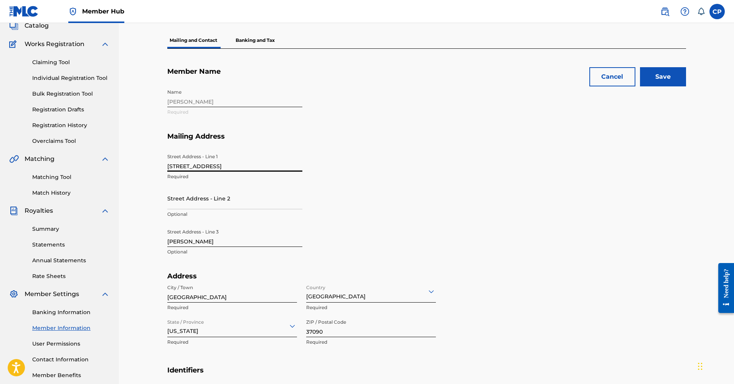
type input "[STREET_ADDRESS]"
click at [612, 77] on button "Cancel" at bounding box center [613, 76] width 46 height 19
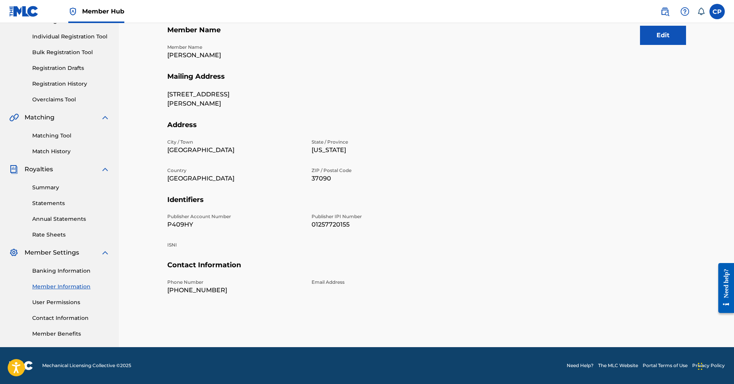
scroll to position [92, 0]
click at [673, 40] on button "Edit" at bounding box center [663, 35] width 46 height 19
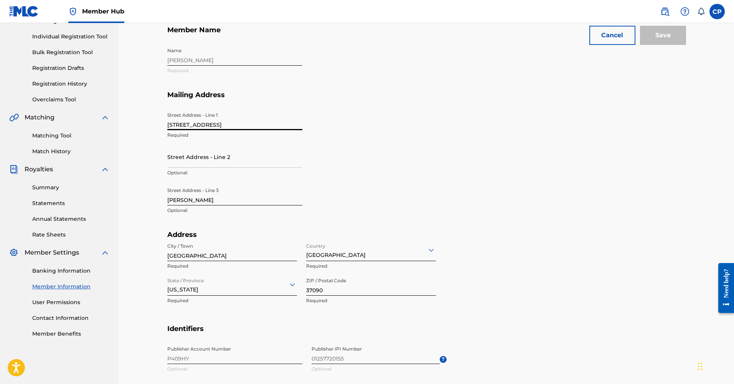
drag, startPoint x: 230, startPoint y: 126, endPoint x: 130, endPoint y: 116, distance: 100.3
type input "[STREET_ADDRESS]"
click at [670, 42] on input "Save" at bounding box center [663, 35] width 46 height 19
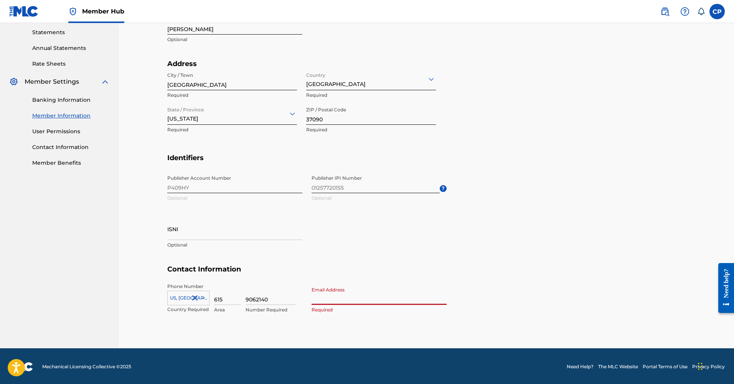
type input "[EMAIL_ADDRESS][DOMAIN_NAME]"
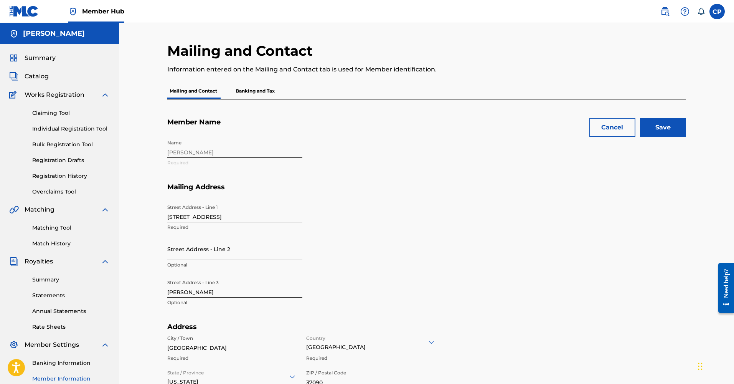
scroll to position [0, 0]
click at [656, 136] on input "Save" at bounding box center [663, 127] width 46 height 19
